Goal: Task Accomplishment & Management: Use online tool/utility

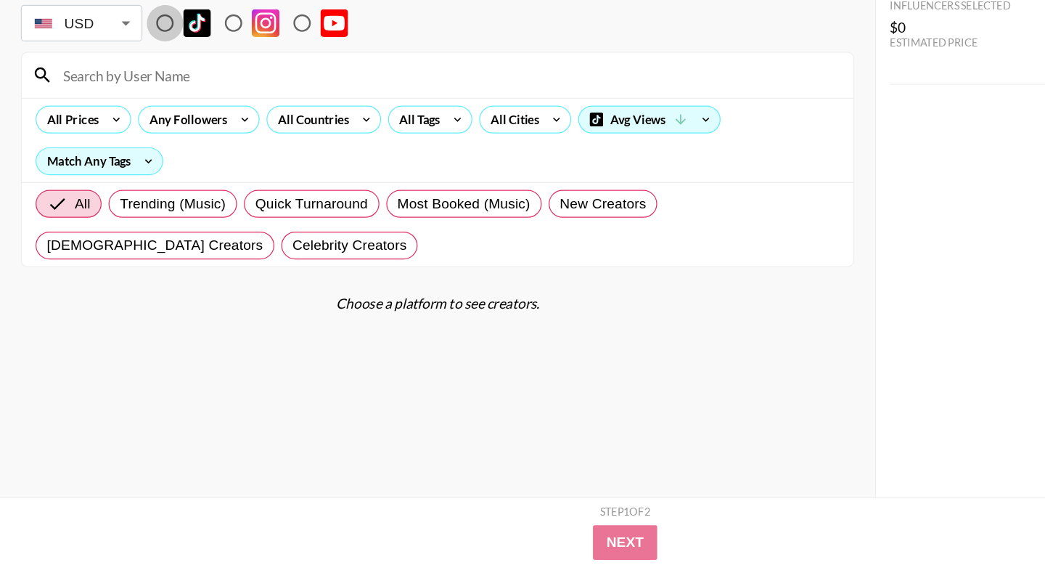
click at [141, 108] on input "radio" at bounding box center [138, 110] width 30 height 30
radio input "true"
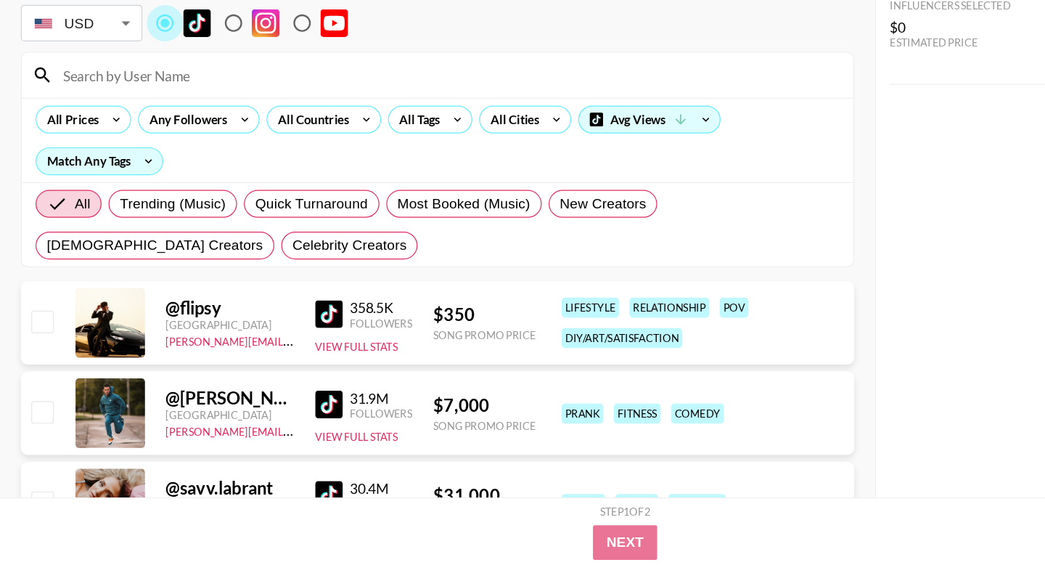
click at [141, 108] on input "radio" at bounding box center [138, 110] width 30 height 30
click at [258, 196] on div "All Countries" at bounding box center [259, 191] width 71 height 22
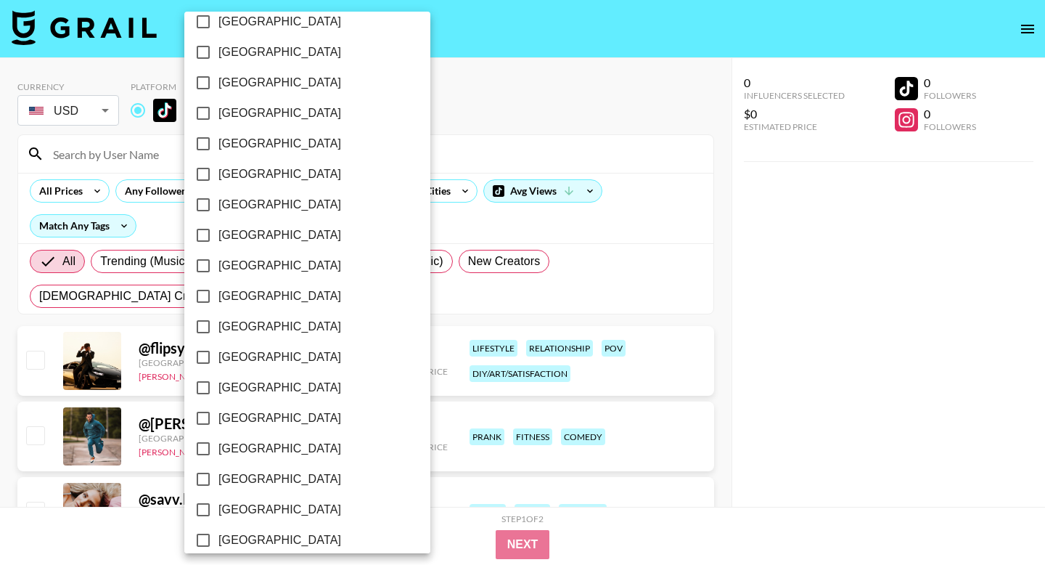
scroll to position [845, 0]
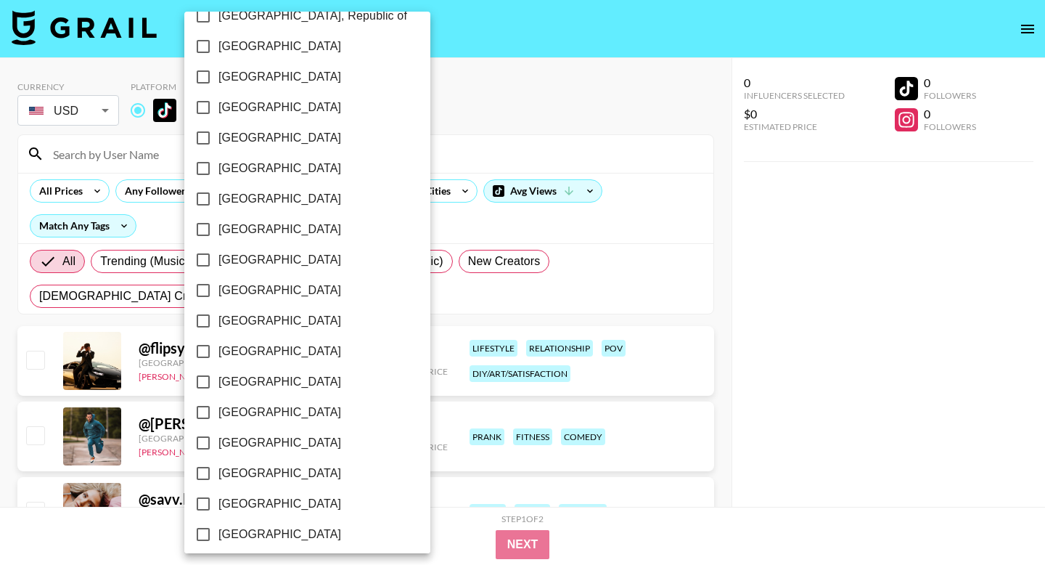
click at [245, 324] on span "Poland" at bounding box center [279, 320] width 123 height 17
click at [218, 324] on input "Poland" at bounding box center [203, 321] width 30 height 30
checkbox input "true"
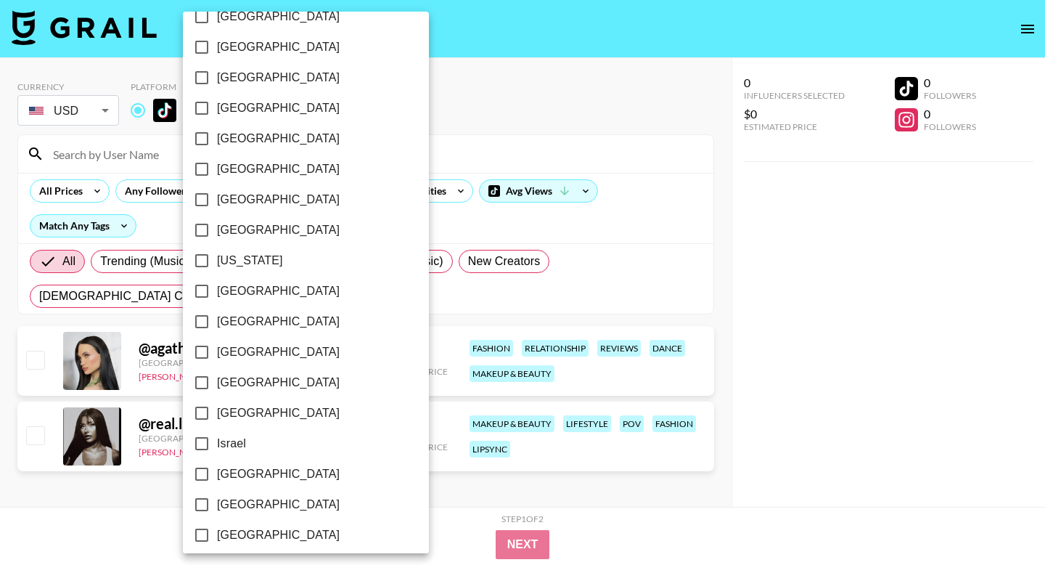
scroll to position [295, 0]
click at [210, 227] on input "France" at bounding box center [202, 231] width 30 height 30
checkbox input "true"
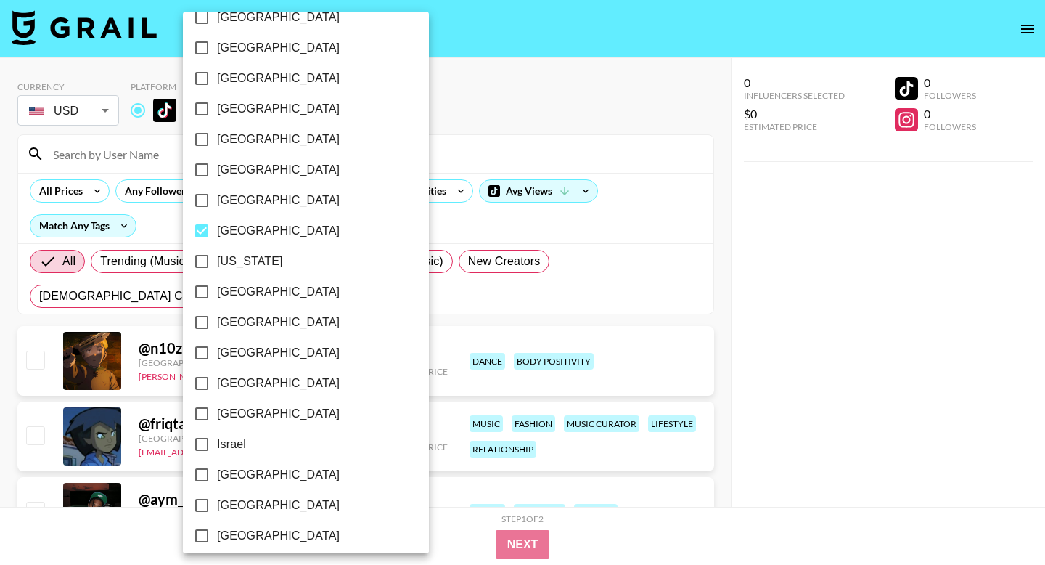
click at [212, 292] on input "Germany" at bounding box center [202, 292] width 30 height 30
checkbox input "true"
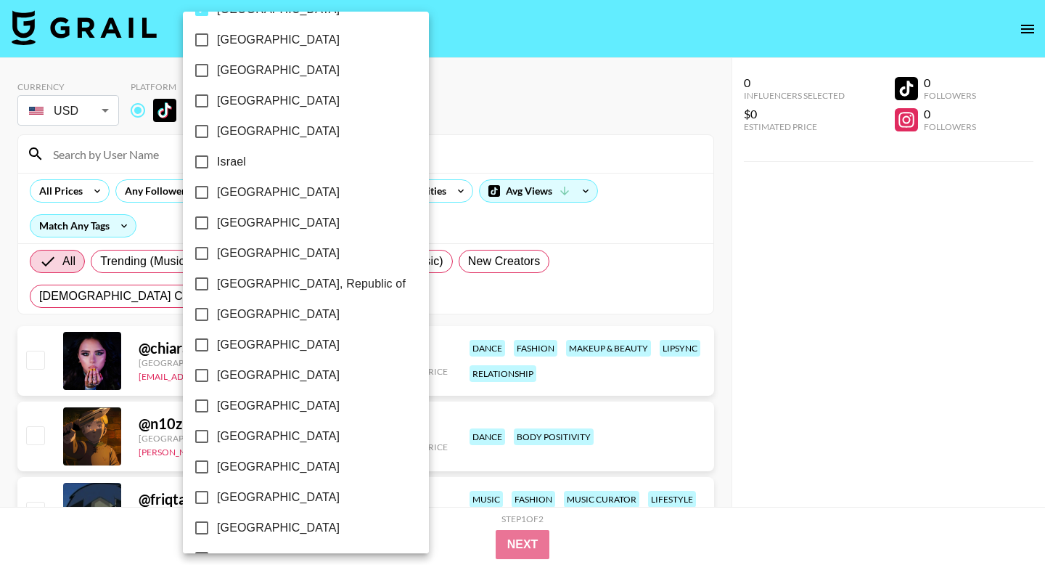
scroll to position [605, 0]
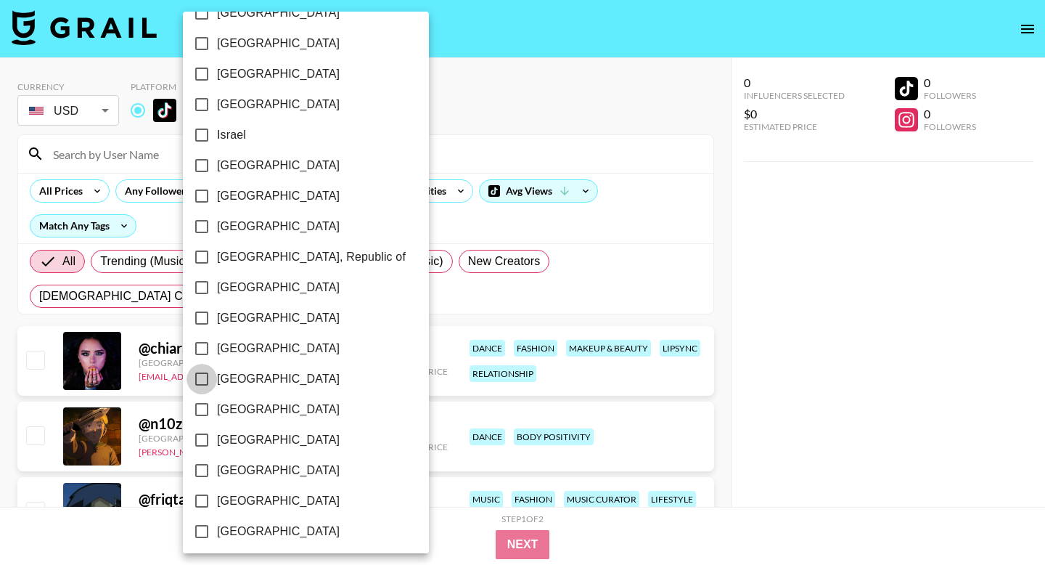
click at [202, 374] on input "Netherlands" at bounding box center [202, 379] width 30 height 30
checkbox input "true"
click at [637, 306] on div at bounding box center [522, 282] width 1045 height 565
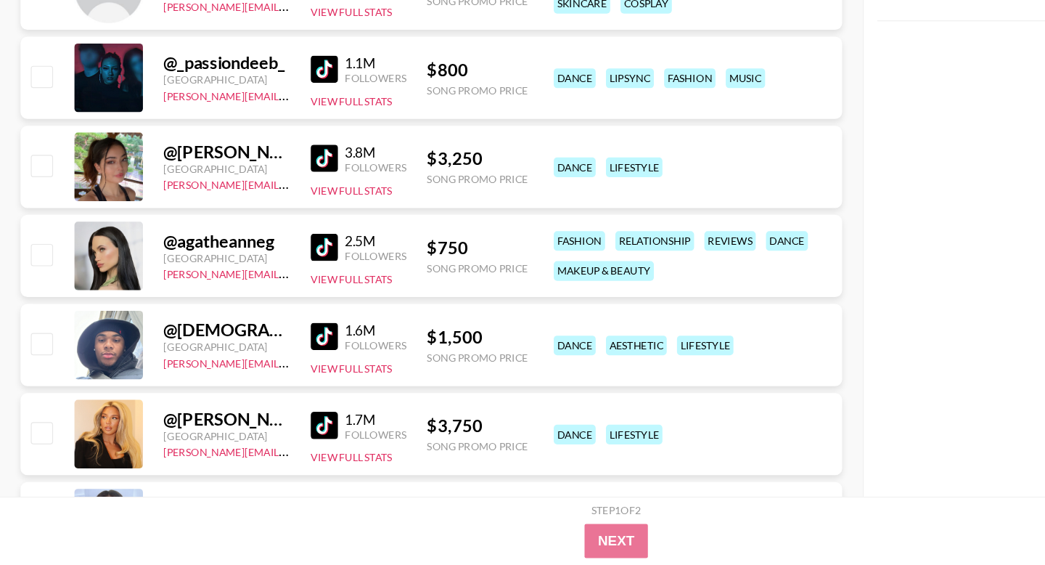
scroll to position [1962, 0]
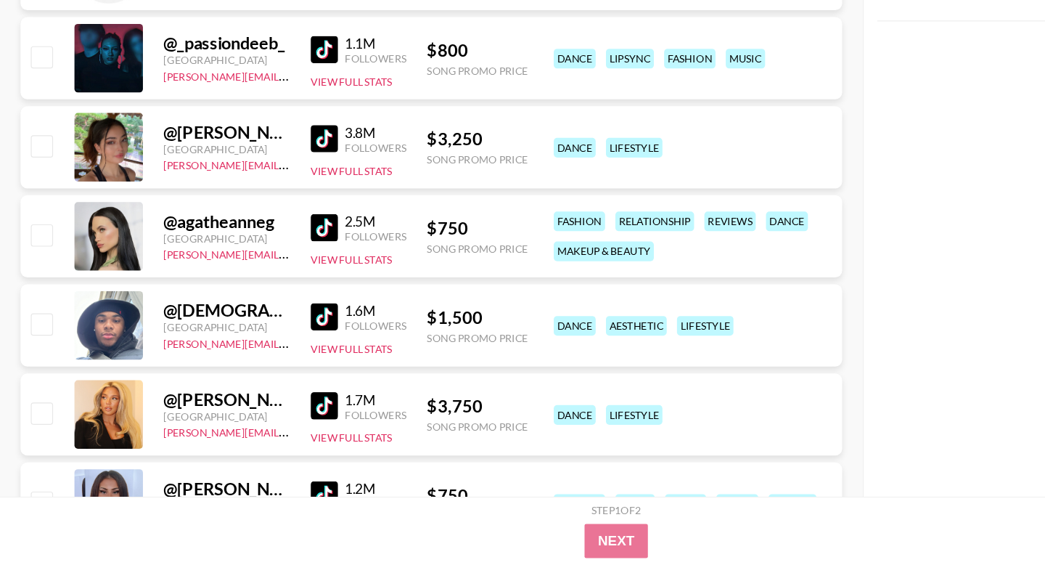
click at [271, 281] on img at bounding box center [274, 278] width 23 height 23
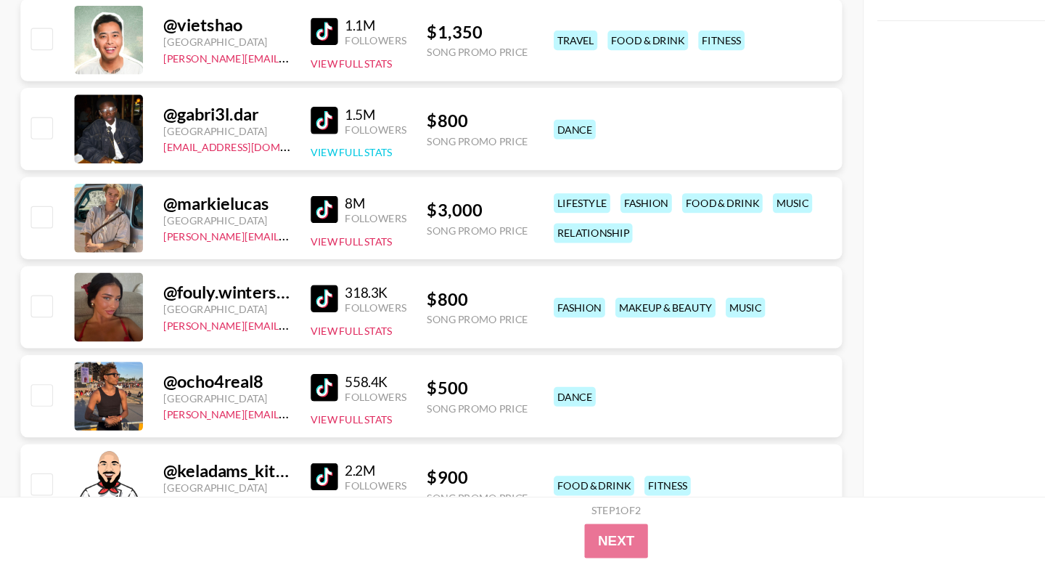
scroll to position [2432, 0]
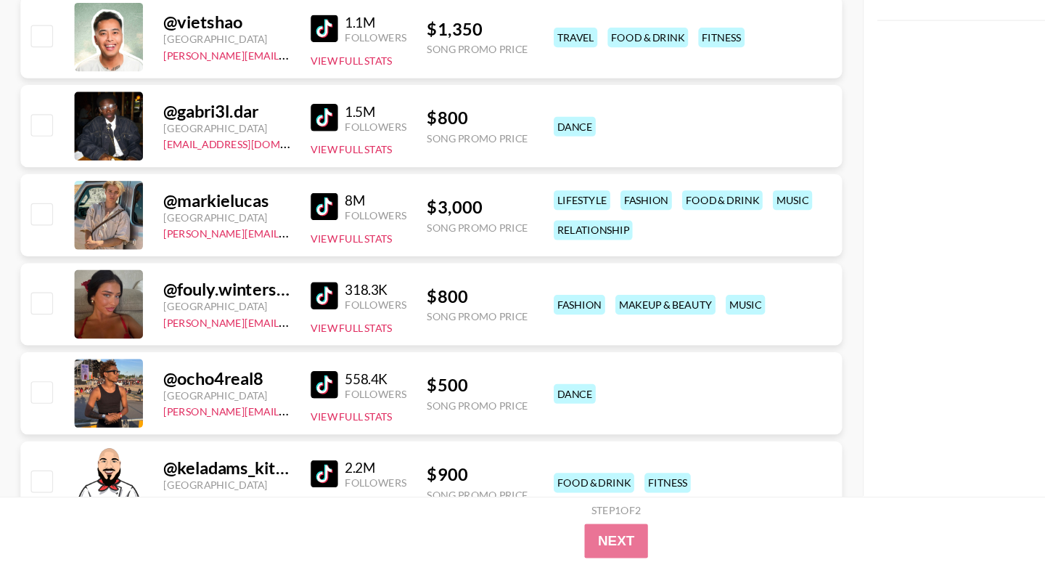
click at [275, 335] on img at bounding box center [274, 336] width 23 height 23
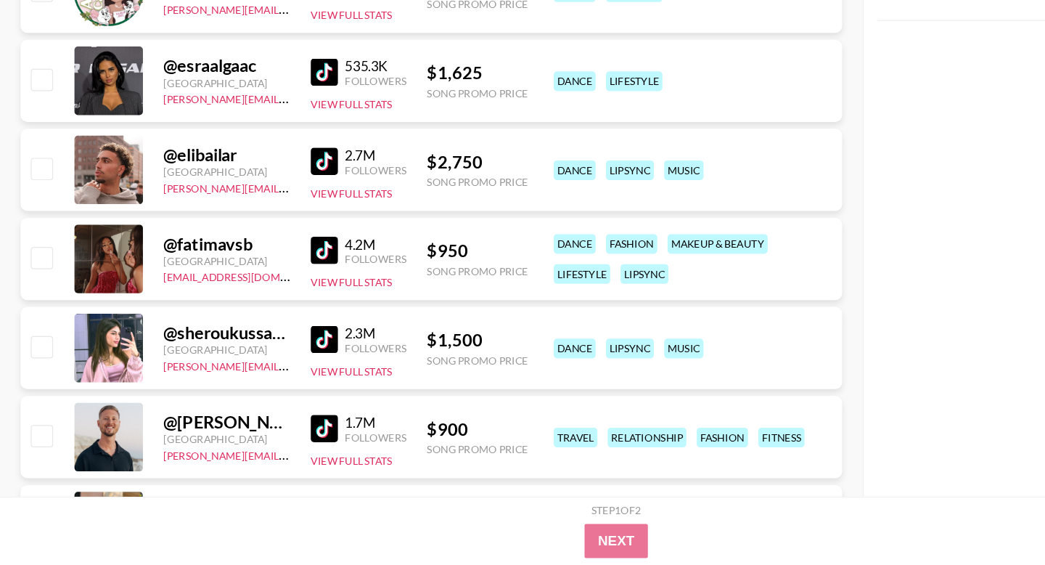
scroll to position [3031, 0]
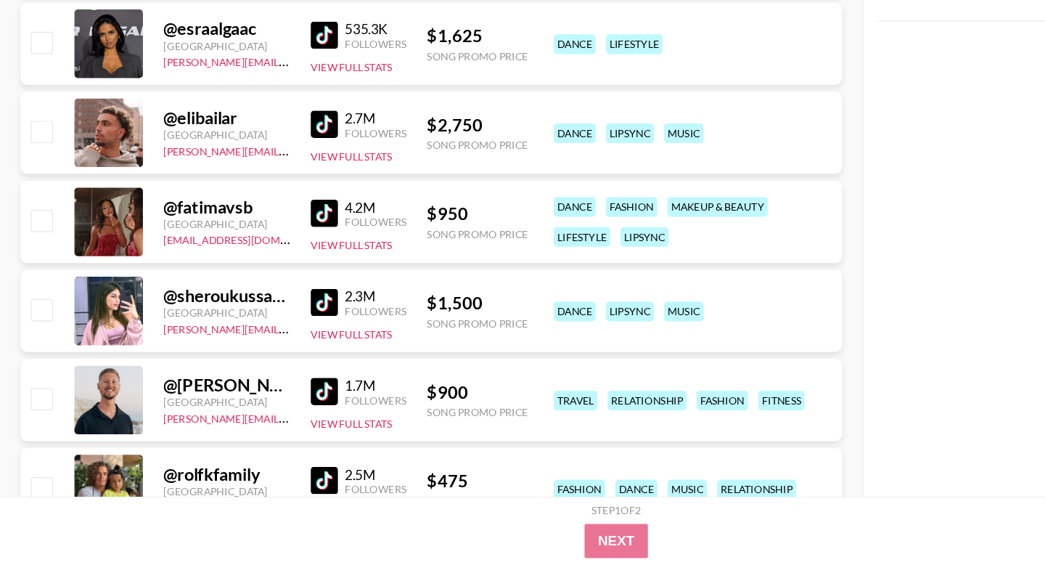
click at [273, 266] on img at bounding box center [274, 266] width 23 height 23
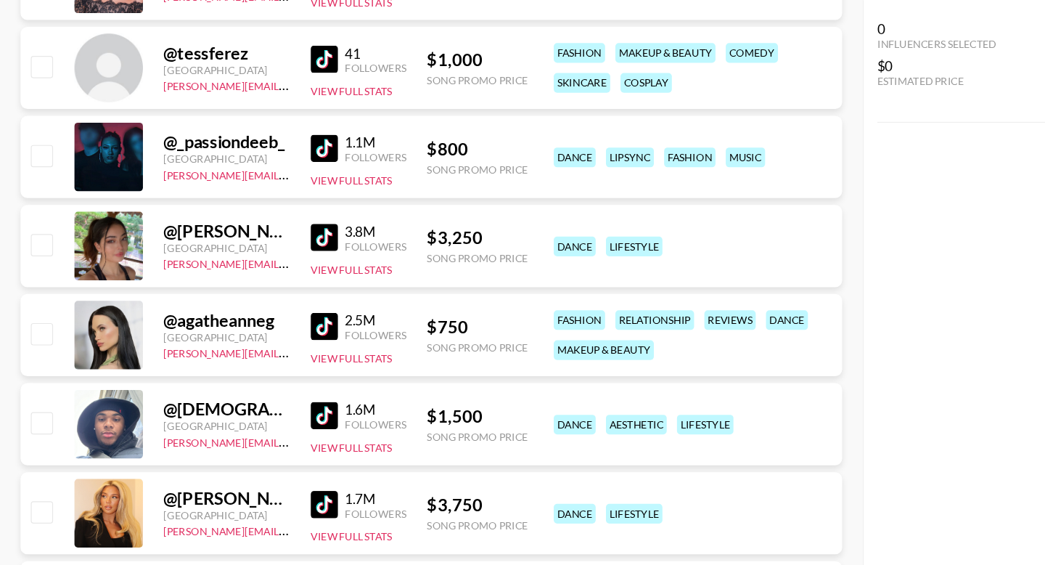
scroll to position [1956, 0]
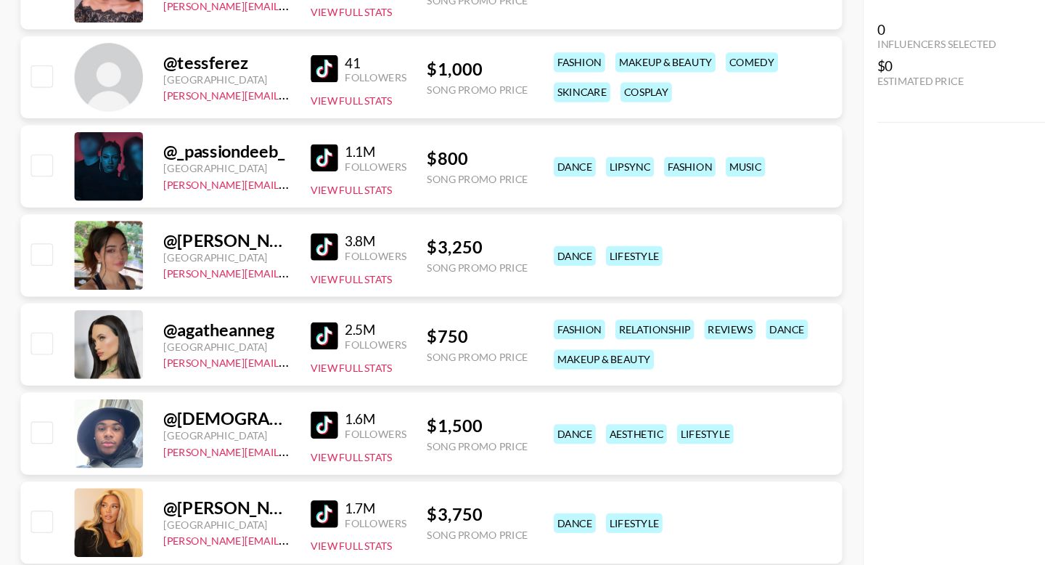
click at [194, 277] on div "@ agatheanneg" at bounding box center [192, 279] width 107 height 18
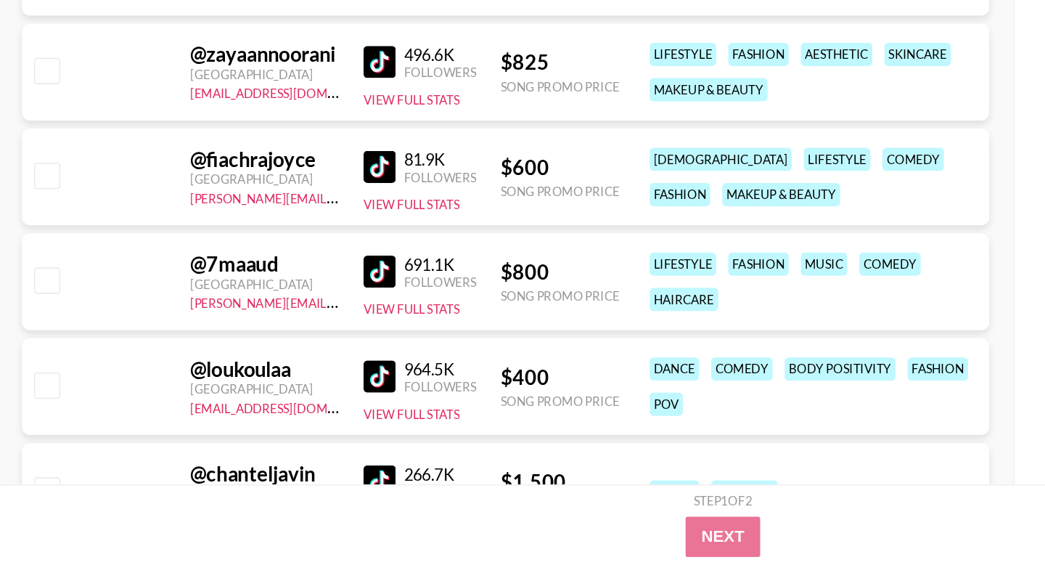
scroll to position [7399, 0]
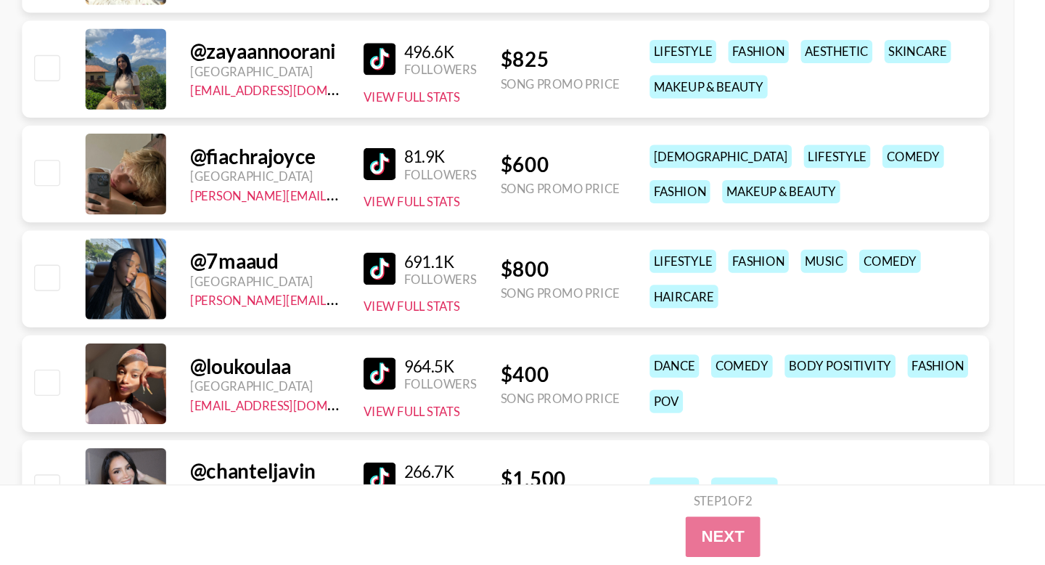
click at [276, 274] on img at bounding box center [274, 275] width 23 height 23
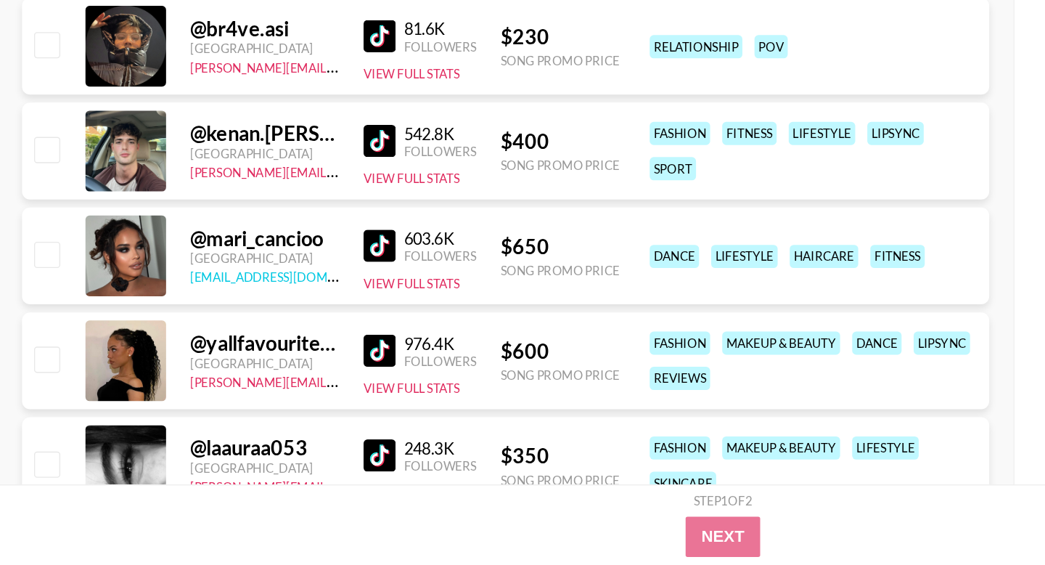
scroll to position [8863, 0]
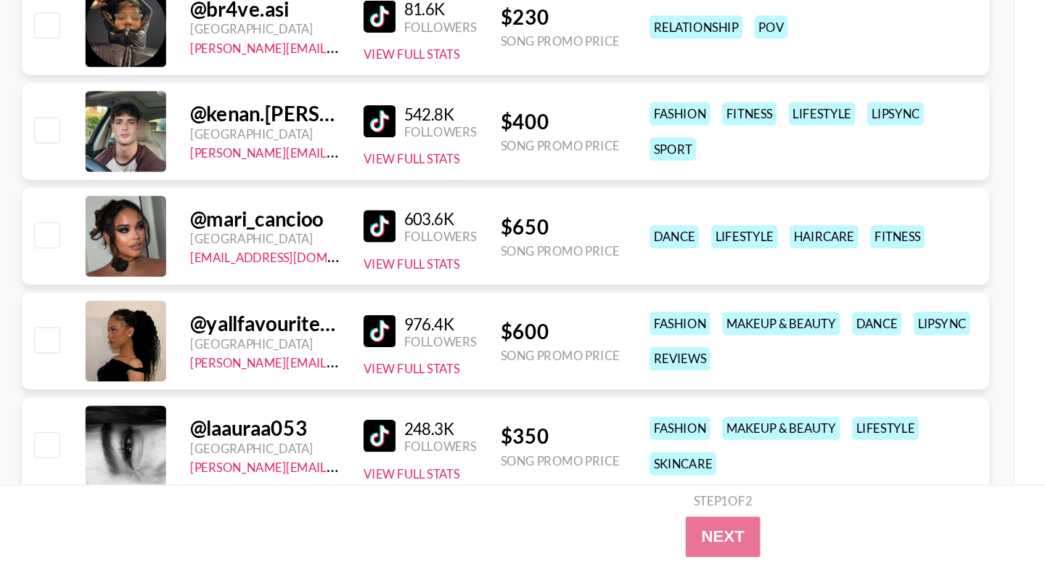
click at [269, 323] on img at bounding box center [274, 320] width 23 height 23
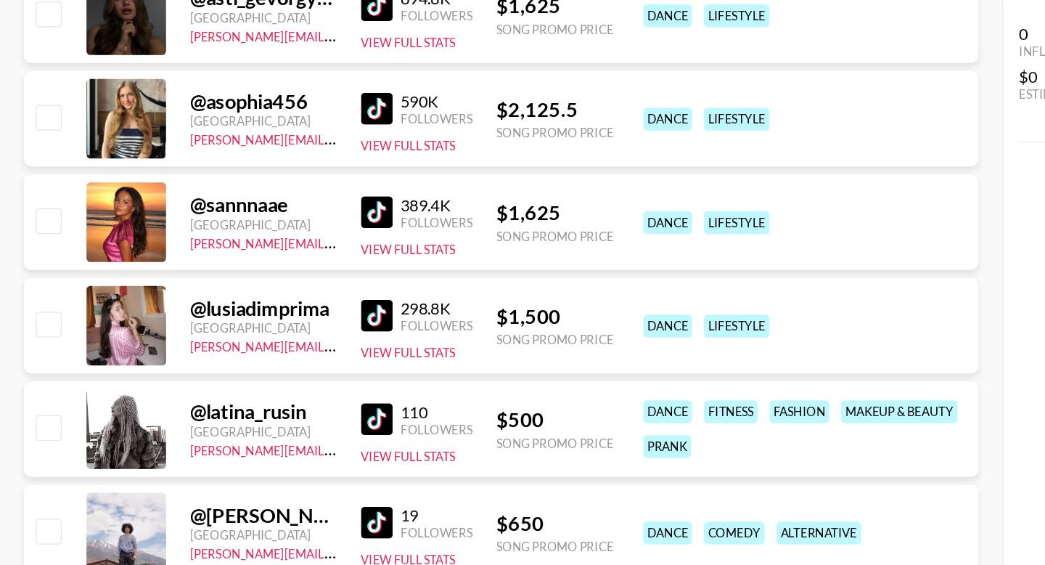
scroll to position [11441, 0]
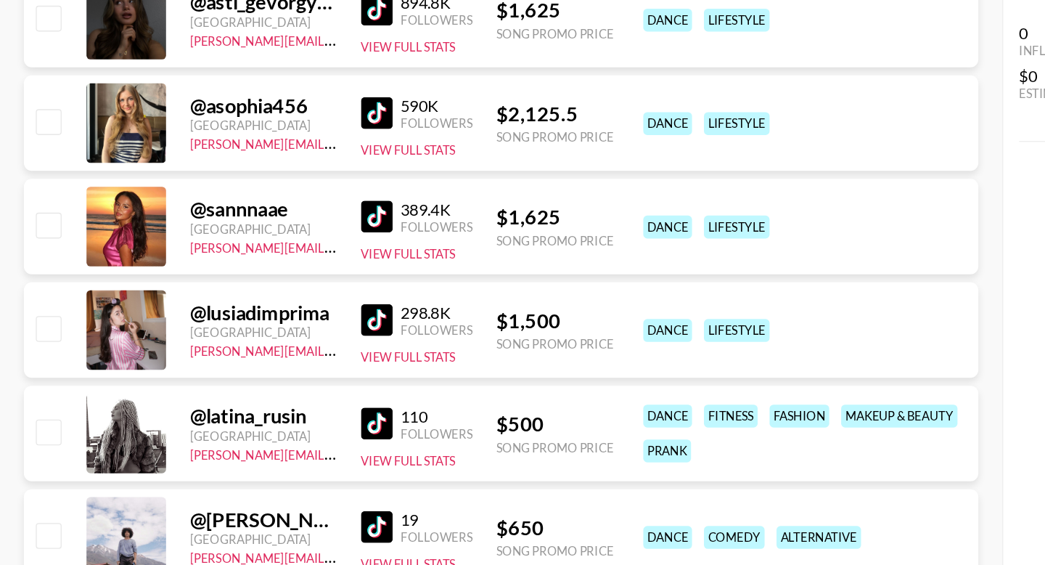
click at [279, 309] on img at bounding box center [274, 309] width 23 height 23
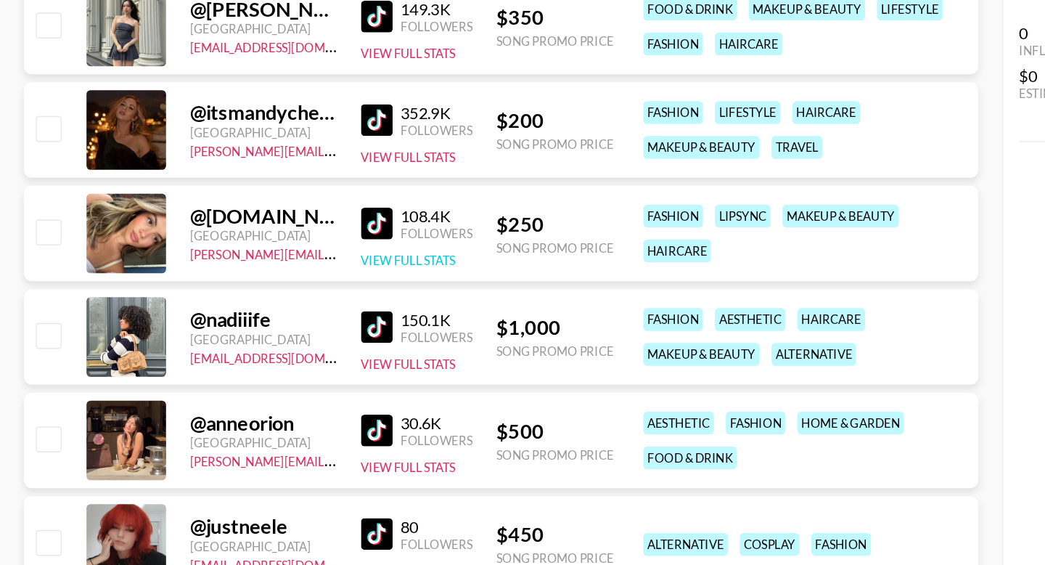
scroll to position [10755, 0]
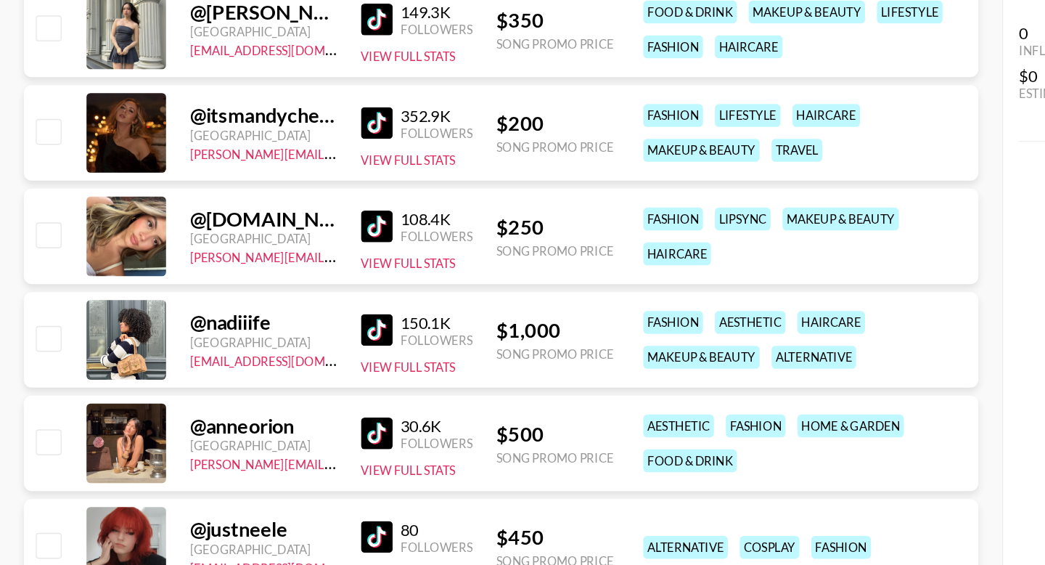
click at [271, 321] on img at bounding box center [274, 316] width 23 height 23
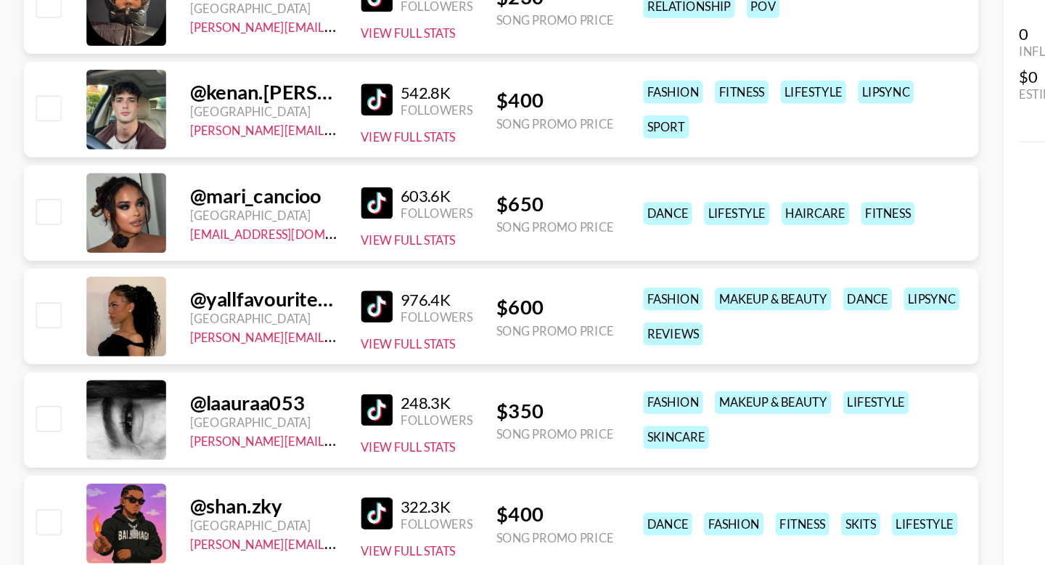
scroll to position [9029, 0]
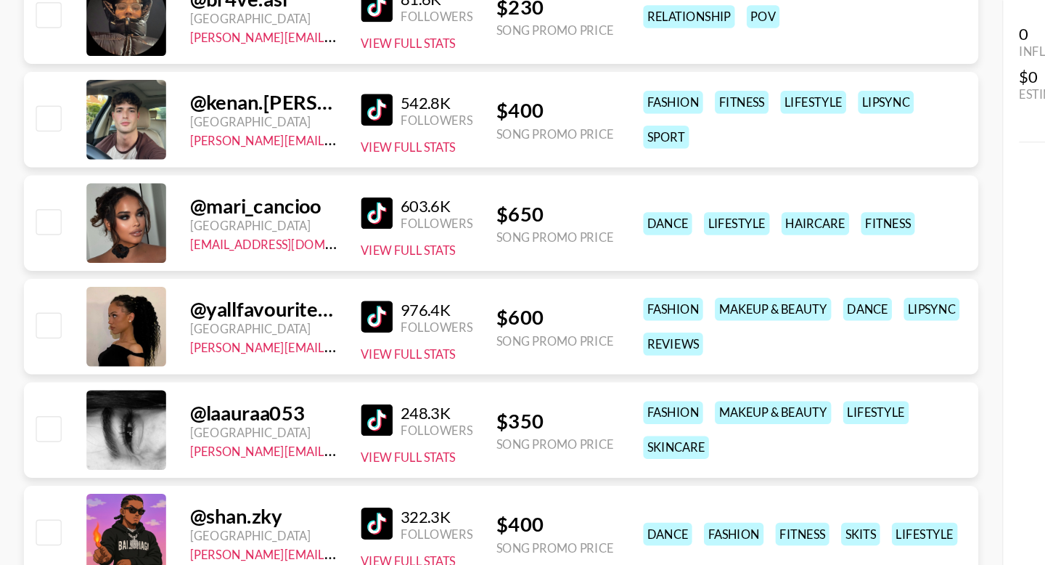
click at [272, 241] on img at bounding box center [274, 230] width 23 height 23
